Goal: Use online tool/utility: Utilize a website feature to perform a specific function

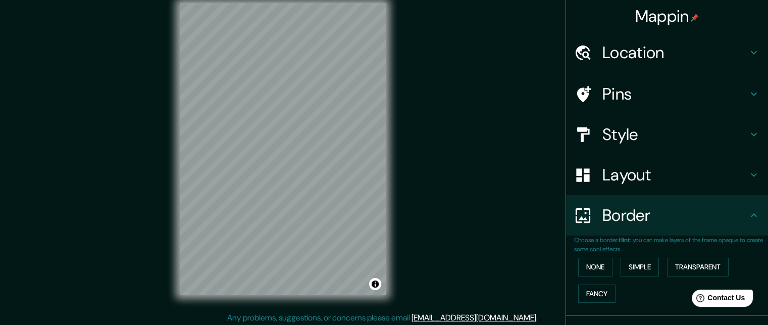
scroll to position [11, 0]
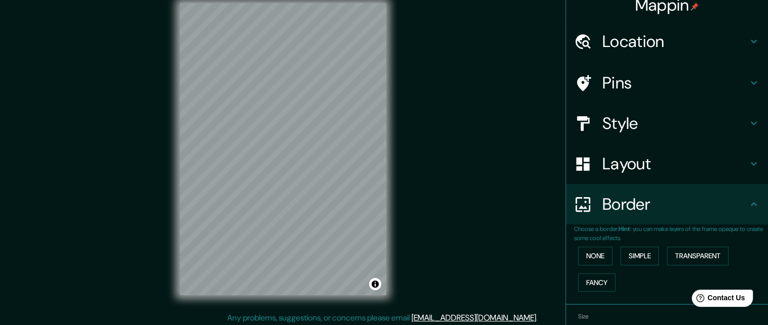
click at [645, 194] on h4 "Border" at bounding box center [674, 204] width 145 height 20
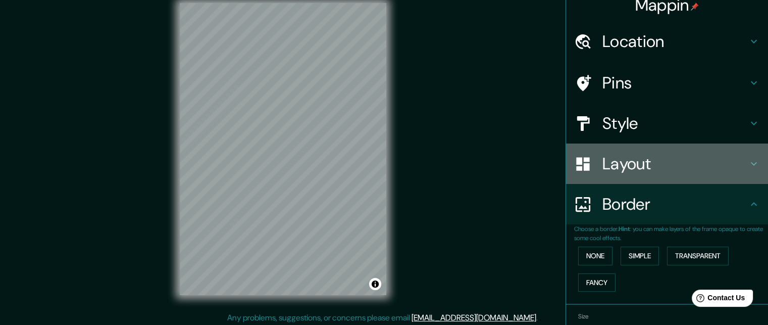
click at [646, 171] on h4 "Layout" at bounding box center [674, 163] width 145 height 20
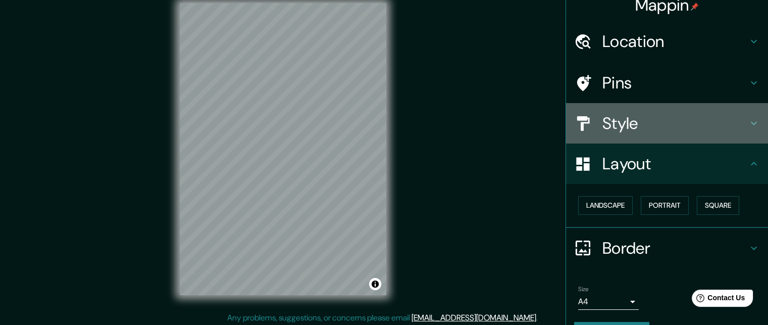
click at [640, 127] on h4 "Style" at bounding box center [674, 123] width 145 height 20
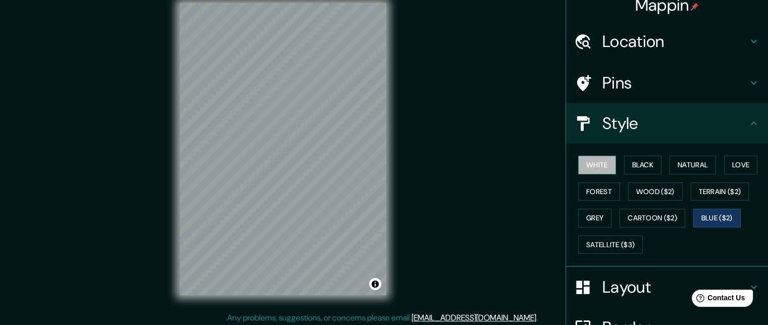
click at [600, 165] on button "White" at bounding box center [597, 165] width 38 height 19
click at [628, 162] on button "Black" at bounding box center [643, 165] width 38 height 19
click at [596, 161] on button "White" at bounding box center [597, 165] width 38 height 19
click at [309, 110] on div at bounding box center [306, 108] width 8 height 8
click at [645, 165] on button "Black" at bounding box center [643, 165] width 38 height 19
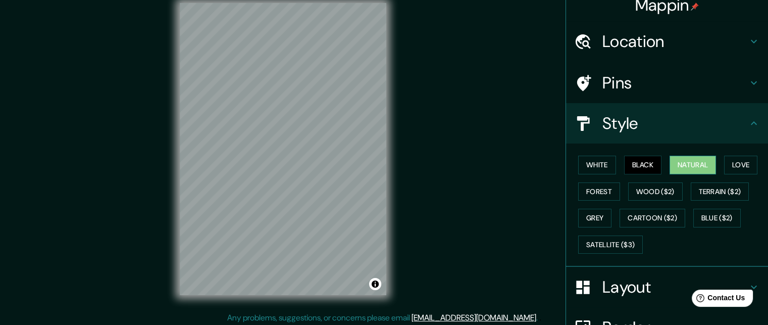
click at [675, 164] on button "Natural" at bounding box center [692, 165] width 46 height 19
click at [724, 167] on button "Love" at bounding box center [740, 165] width 33 height 19
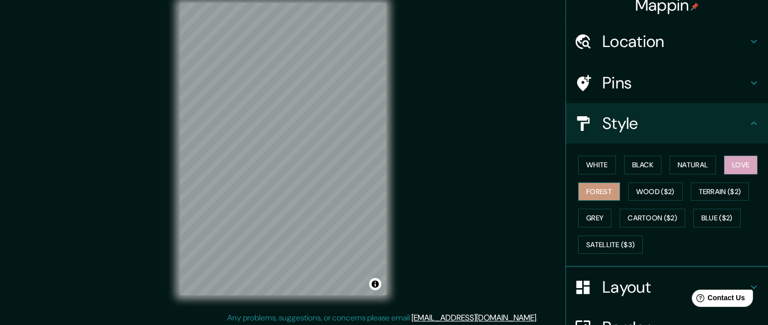
click at [611, 189] on button "Forest" at bounding box center [599, 191] width 42 height 19
click at [661, 197] on button "Wood ($2)" at bounding box center [655, 191] width 55 height 19
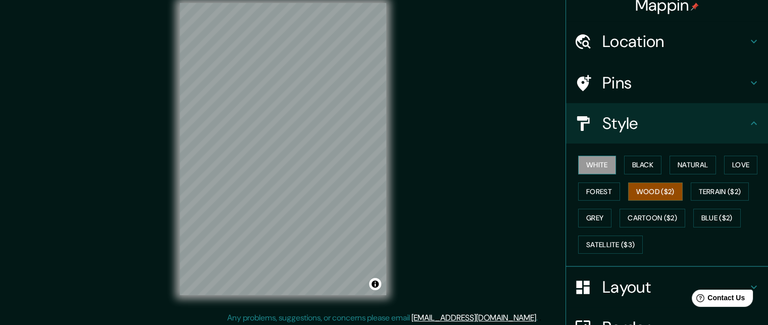
click at [586, 163] on button "White" at bounding box center [597, 165] width 38 height 19
